Goal: Task Accomplishment & Management: Manage account settings

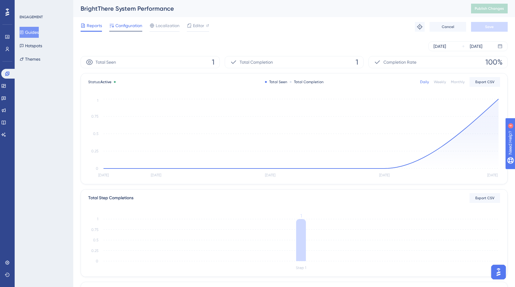
click at [131, 27] on span "Configuration" at bounding box center [128, 25] width 27 height 7
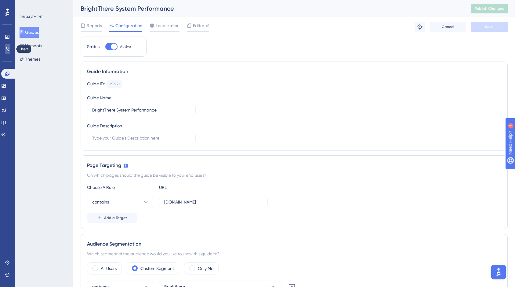
click at [9, 53] on link at bounding box center [7, 49] width 5 height 10
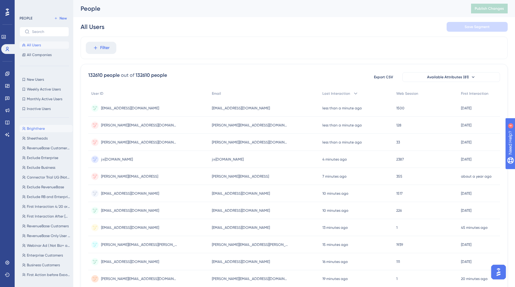
click at [42, 130] on span "Brighthere" at bounding box center [36, 128] width 18 height 5
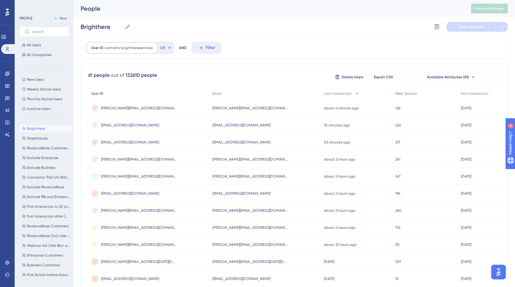
click at [103, 91] on div "User ID" at bounding box center [148, 94] width 121 height 13
click at [7, 75] on icon at bounding box center [7, 74] width 4 height 4
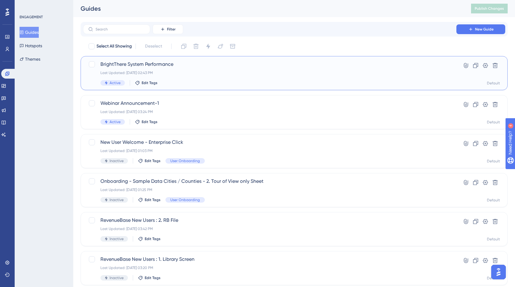
click at [150, 64] on span "BrightThere System Performance" at bounding box center [269, 64] width 338 height 7
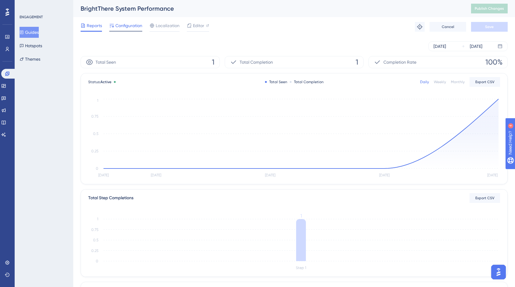
click at [137, 29] on span "Configuration" at bounding box center [128, 25] width 27 height 7
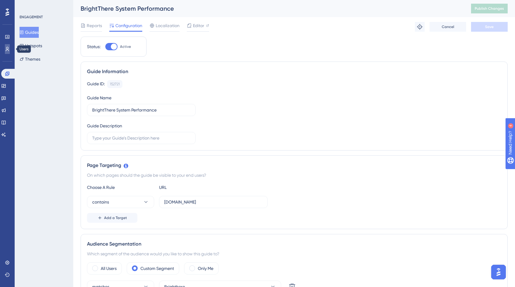
click at [10, 51] on link at bounding box center [7, 49] width 5 height 10
